Goal: Use online tool/utility

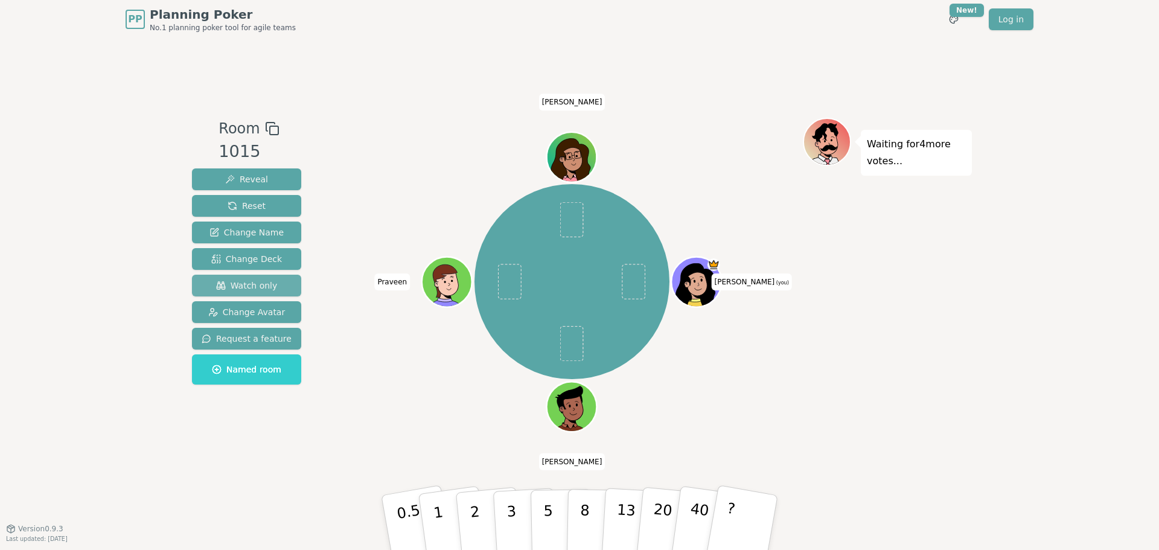
click at [223, 279] on button "Watch only" at bounding box center [246, 286] width 109 height 22
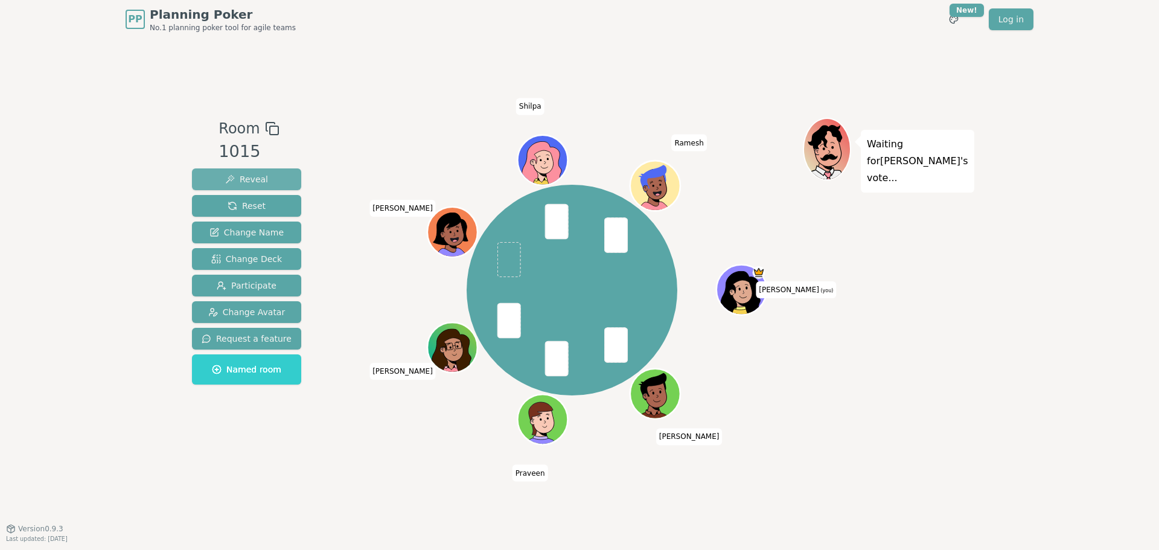
click at [235, 179] on span "Reveal" at bounding box center [246, 179] width 43 height 12
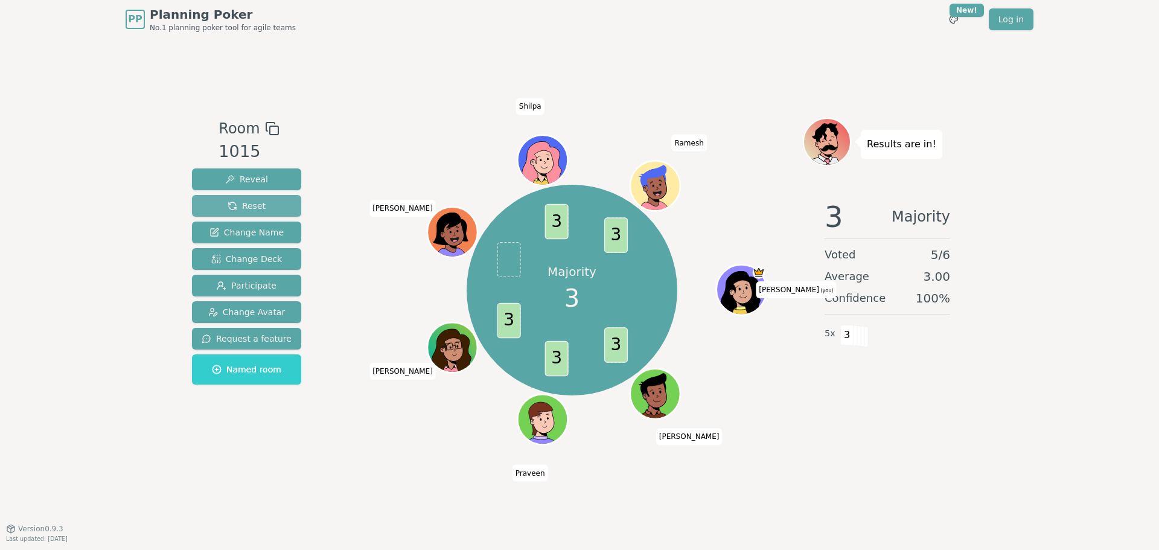
click at [246, 204] on span "Reset" at bounding box center [247, 206] width 38 height 12
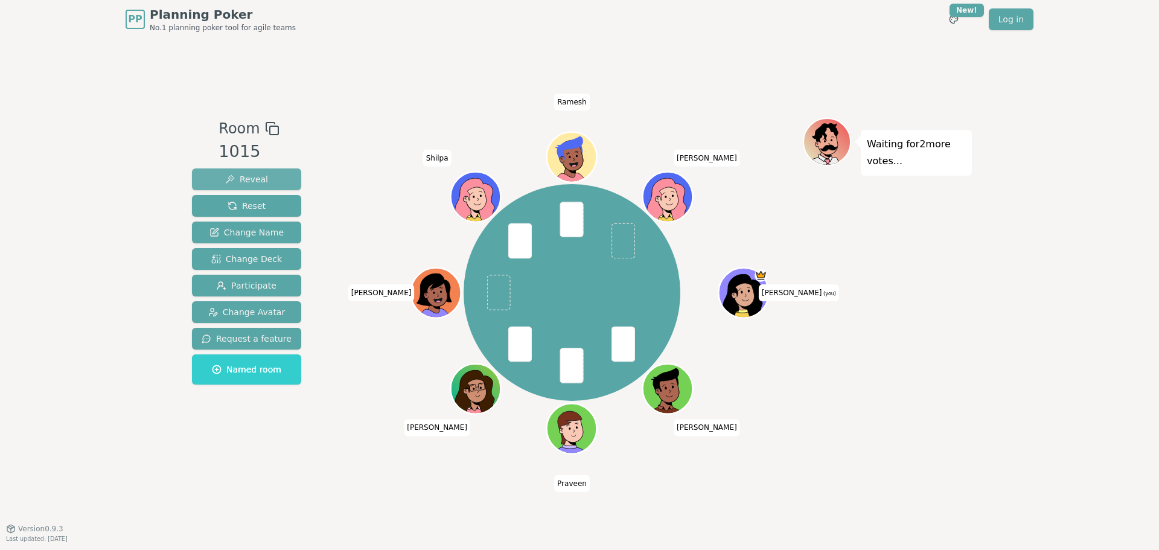
click at [222, 172] on button "Reveal" at bounding box center [246, 179] width 109 height 22
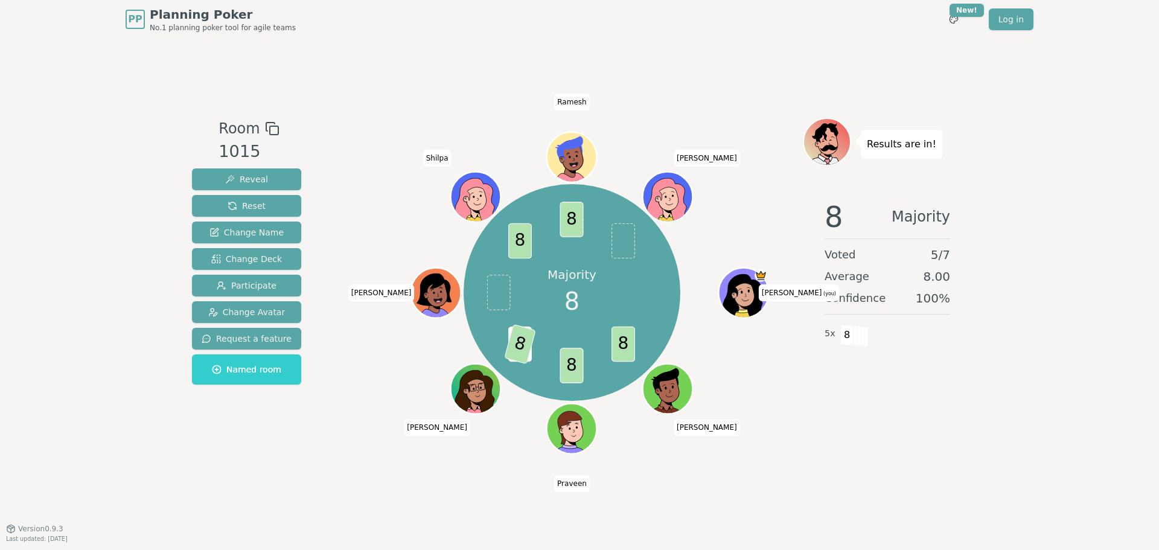
drag, startPoint x: 245, startPoint y: 203, endPoint x: 325, endPoint y: 6, distance: 212.3
click at [250, 199] on button "Reset" at bounding box center [246, 206] width 109 height 22
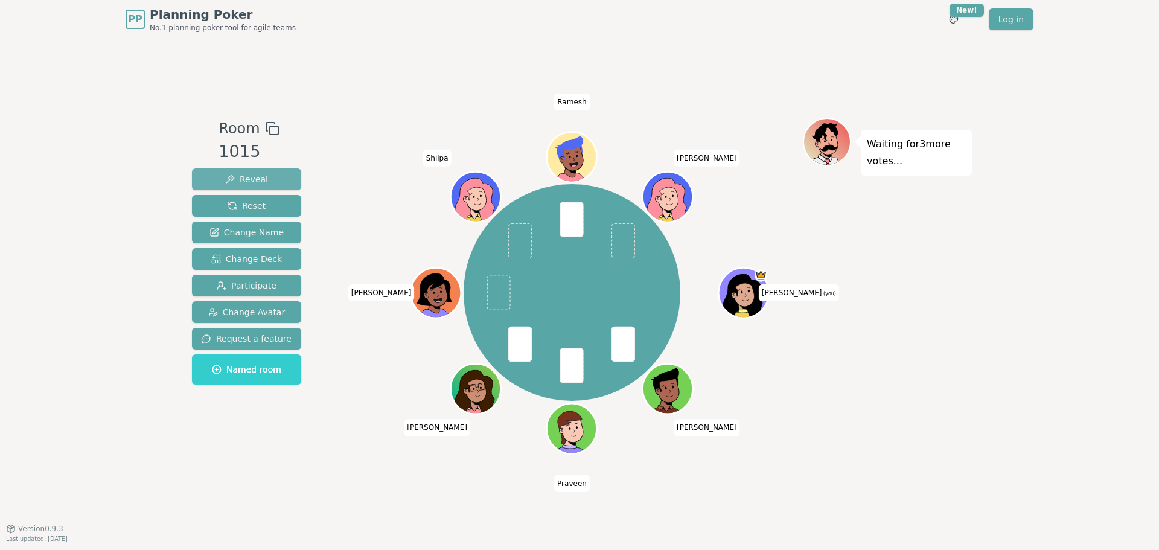
click at [234, 179] on span "Reveal" at bounding box center [246, 179] width 43 height 12
click at [217, 176] on button "Reveal" at bounding box center [246, 179] width 109 height 22
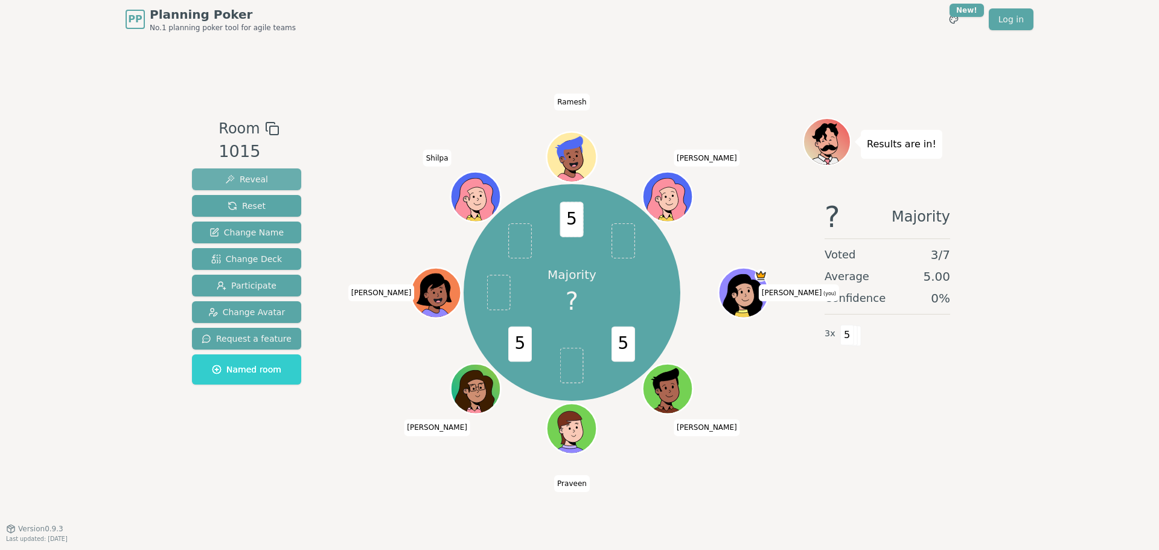
click at [253, 184] on span "Reveal" at bounding box center [246, 179] width 43 height 12
click at [250, 198] on button "Reset" at bounding box center [246, 206] width 109 height 22
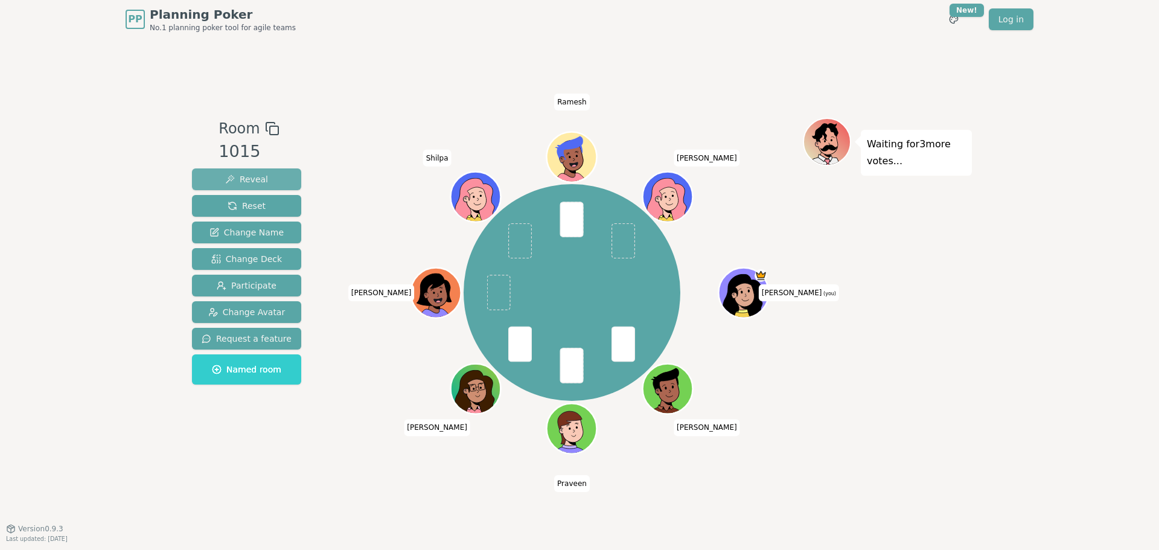
click at [228, 176] on span "Reveal" at bounding box center [246, 179] width 43 height 12
